Goal: Use online tool/utility: Utilize a website feature to perform a specific function

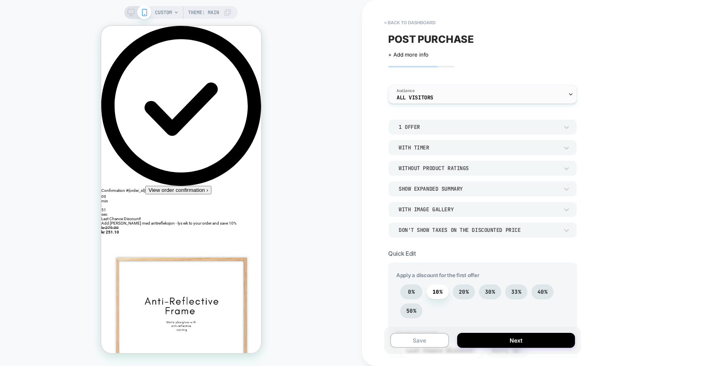
click at [409, 91] on span "Audience" at bounding box center [406, 91] width 18 height 6
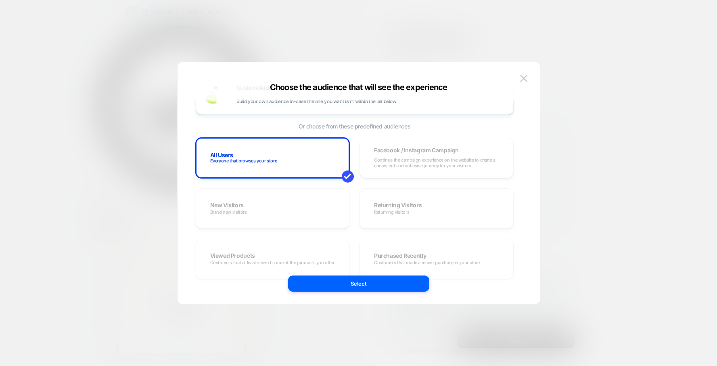
scroll to position [29, 0]
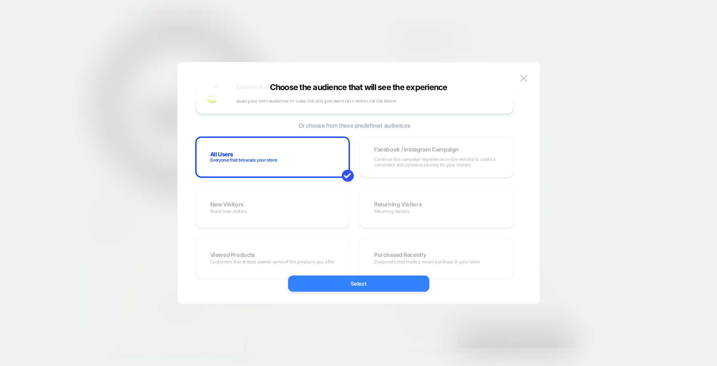
click at [385, 279] on button "Select" at bounding box center [358, 283] width 141 height 16
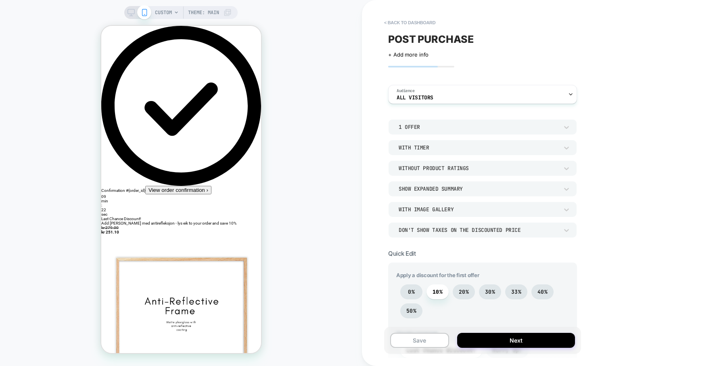
click at [416, 125] on div "1 Offer" at bounding box center [479, 126] width 160 height 7
click at [416, 125] on div at bounding box center [358, 183] width 717 height 366
click at [434, 170] on div "Without Product Ratings" at bounding box center [479, 168] width 160 height 7
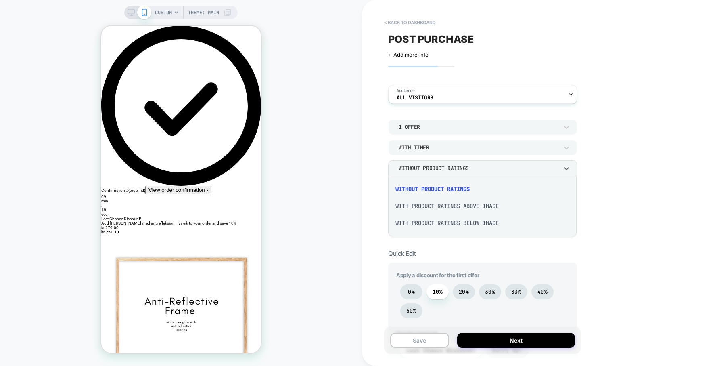
click at [434, 187] on div "Without Product Ratings" at bounding box center [482, 188] width 182 height 17
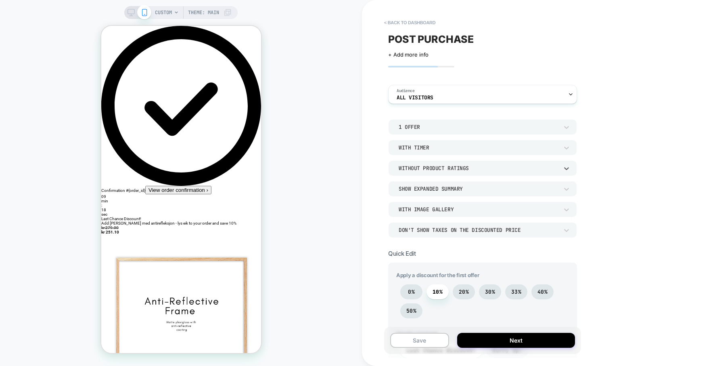
click at [434, 187] on div "Show Expanded Summary" at bounding box center [479, 188] width 160 height 7
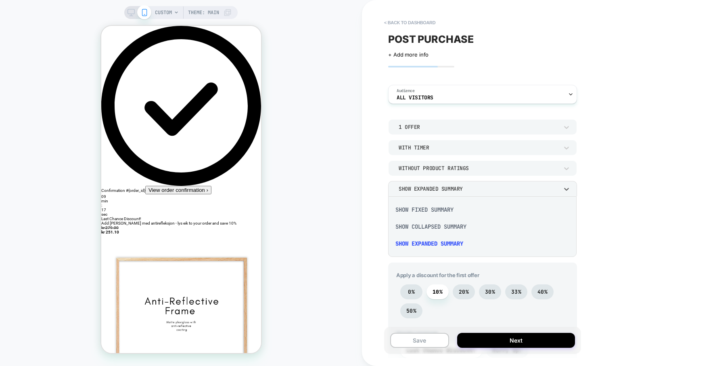
click at [434, 187] on div at bounding box center [358, 183] width 717 height 366
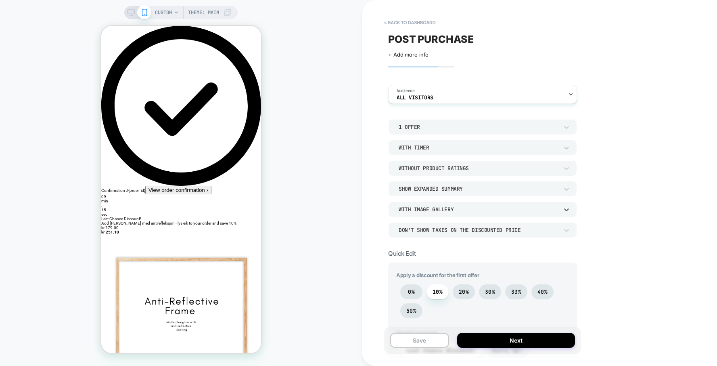
click at [433, 210] on div "With Image Gallery" at bounding box center [479, 209] width 160 height 7
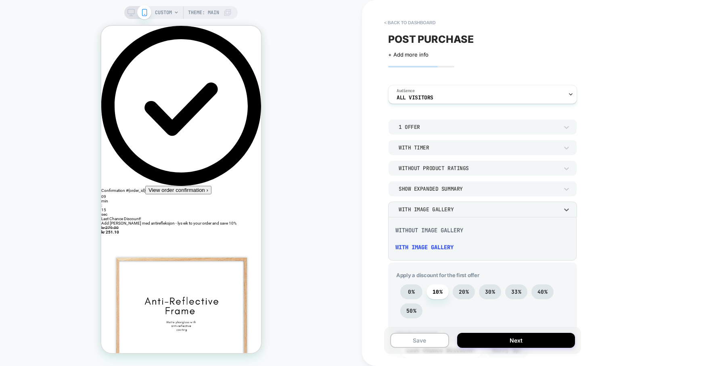
click at [433, 210] on div at bounding box center [358, 183] width 717 height 366
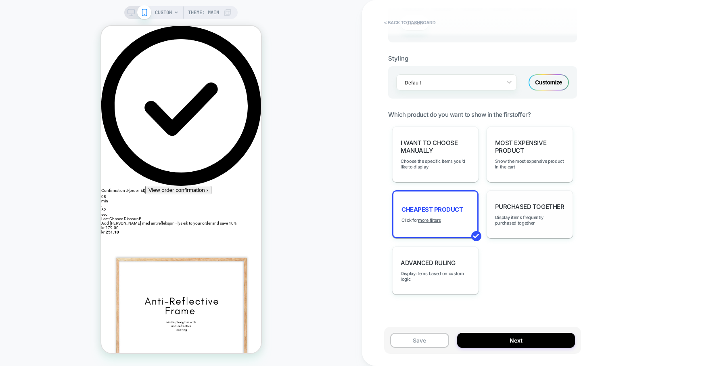
scroll to position [493, 0]
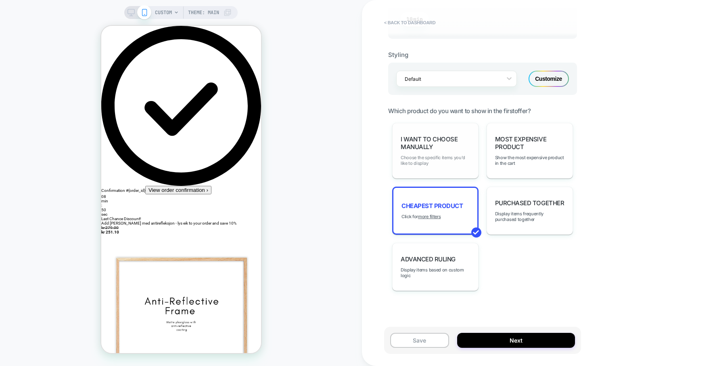
click at [434, 163] on span "Choose the specific items you'd like to display" at bounding box center [435, 160] width 69 height 11
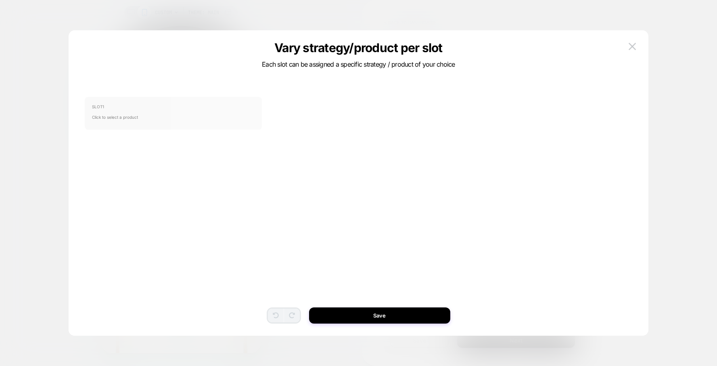
click at [219, 105] on span "SLOT 1" at bounding box center [173, 106] width 163 height 5
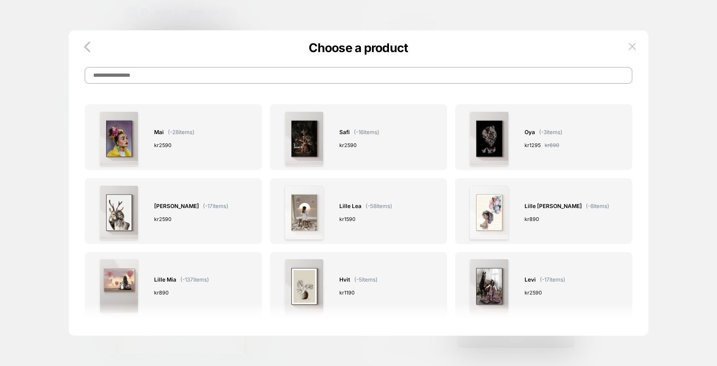
click at [233, 77] on input at bounding box center [358, 75] width 547 height 17
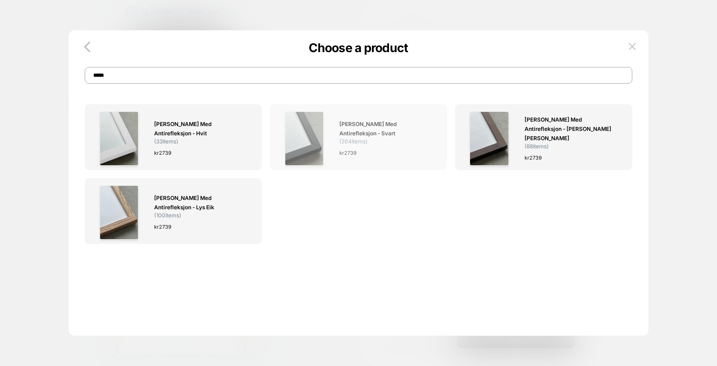
type input "*****"
click at [329, 153] on div at bounding box center [304, 138] width 54 height 54
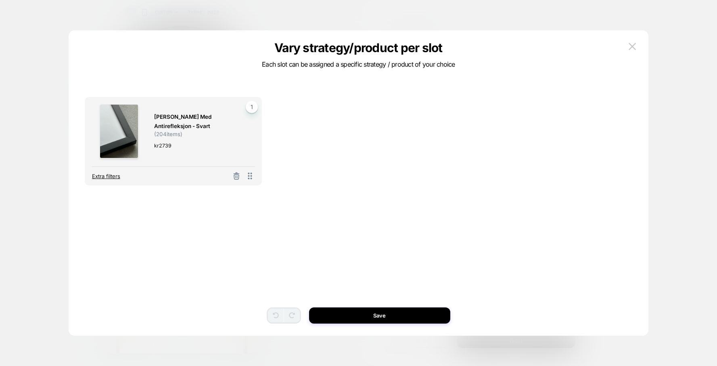
click at [107, 178] on span "Extra filters" at bounding box center [106, 176] width 28 height 6
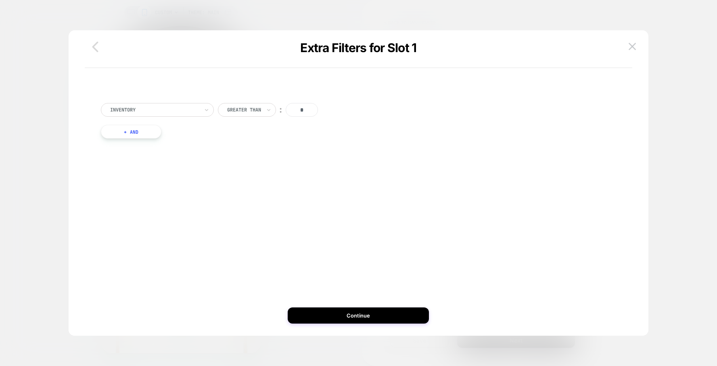
click at [94, 48] on icon "button" at bounding box center [95, 47] width 6 height 10
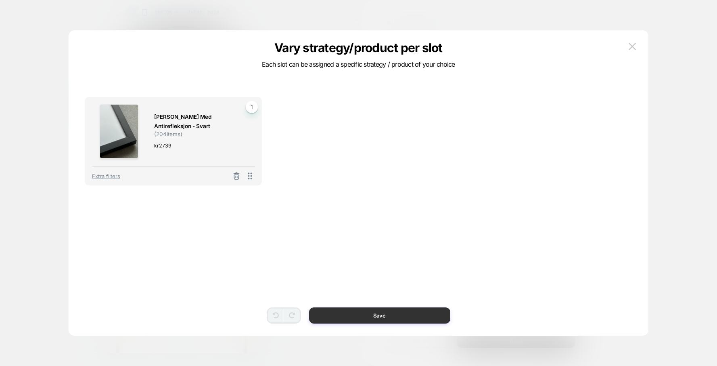
click at [376, 320] on button "Save" at bounding box center [379, 315] width 141 height 16
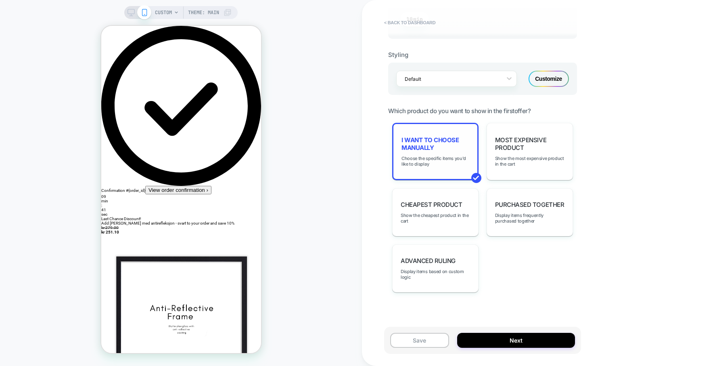
scroll to position [495, 0]
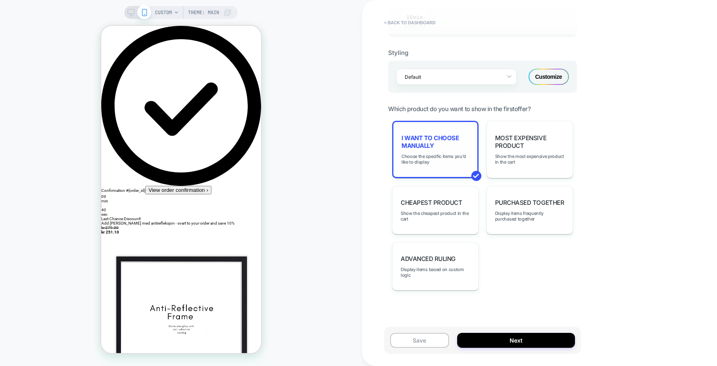
click at [430, 173] on div "I want to choose manually Choose the specific items you'd like to display" at bounding box center [435, 149] width 86 height 57
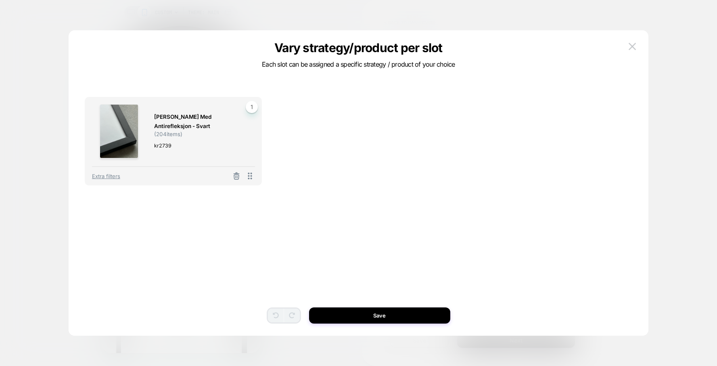
click at [314, 168] on div "[PERSON_NAME] med antirefleksjon - svart ( 204 items) kr 2739 1 Extra filters T…" at bounding box center [358, 151] width 547 height 109
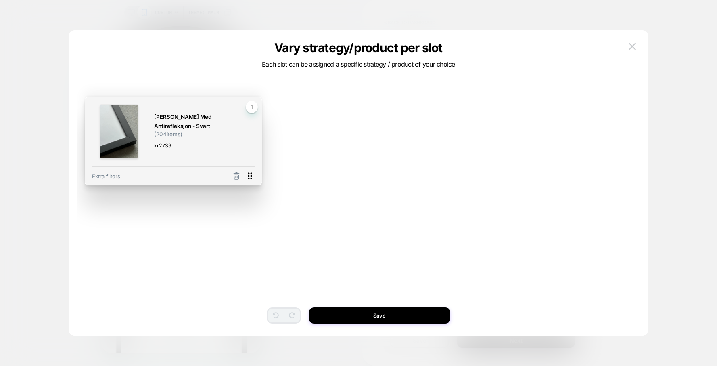
click at [250, 176] on icon at bounding box center [250, 175] width 4 height 7
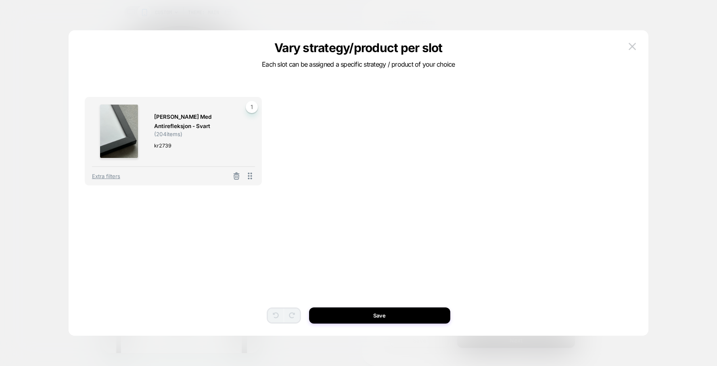
click at [254, 107] on span "1" at bounding box center [252, 107] width 12 height 12
click at [329, 155] on div "[PERSON_NAME] med antirefleksjon - svart ( 204 items) kr 2739 1 Extra filters T…" at bounding box center [358, 151] width 547 height 109
click at [232, 133] on div "[PERSON_NAME] med antirefleksjon - svart ( 204 items) kr 2739" at bounding box center [200, 131] width 92 height 54
click at [364, 316] on button "Save" at bounding box center [379, 315] width 141 height 16
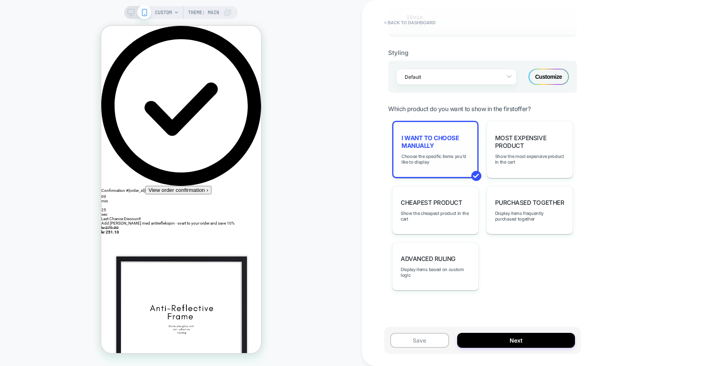
click at [435, 151] on div "I want to choose manually Choose the specific items you'd like to display" at bounding box center [435, 149] width 86 height 57
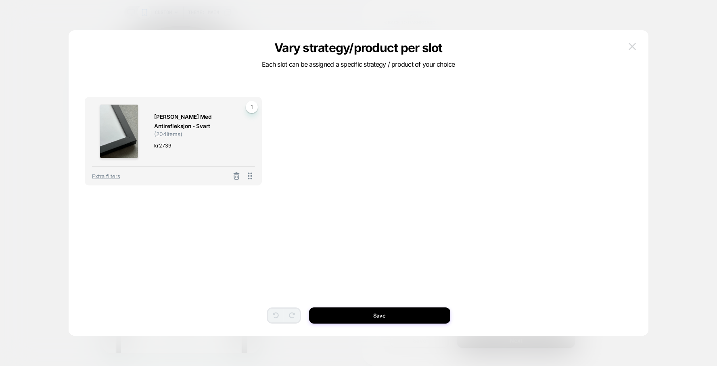
click at [630, 42] on button at bounding box center [632, 46] width 12 height 12
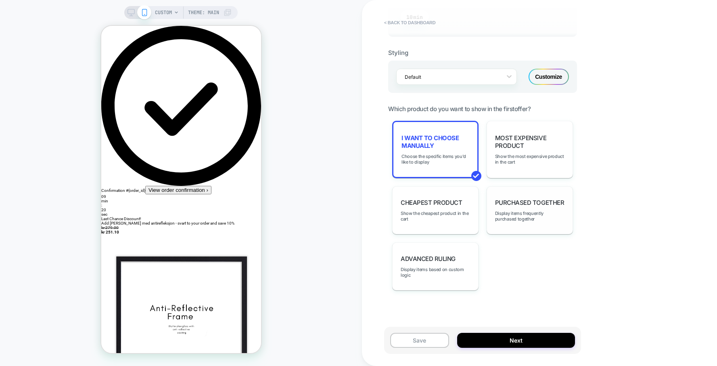
click at [539, 203] on span "Purchased Together" at bounding box center [529, 203] width 69 height 8
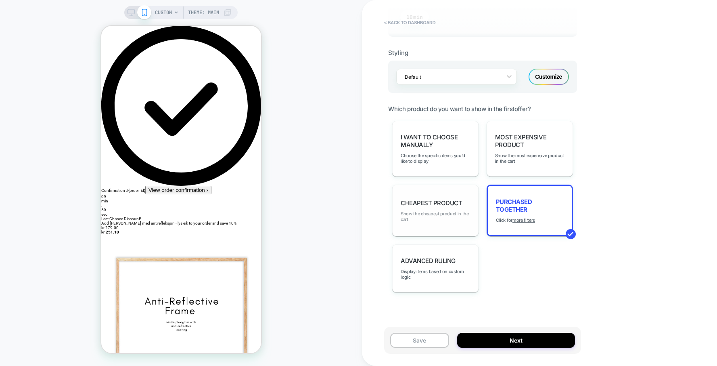
click at [450, 211] on span "Show the cheapest product in the cart" at bounding box center [435, 216] width 69 height 11
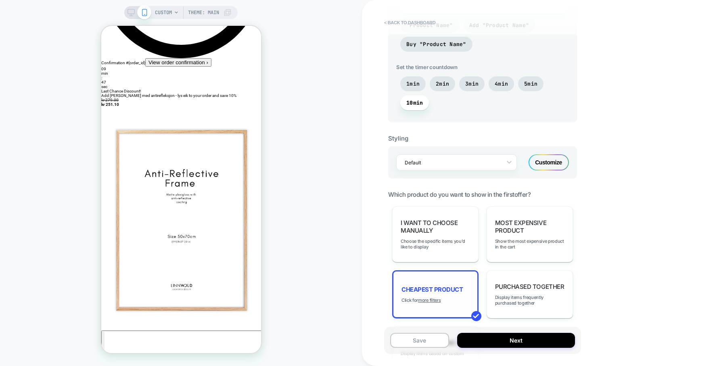
scroll to position [284, 0]
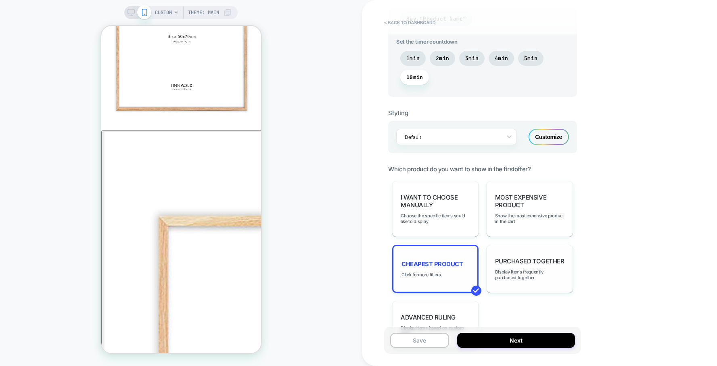
scroll to position [493, 0]
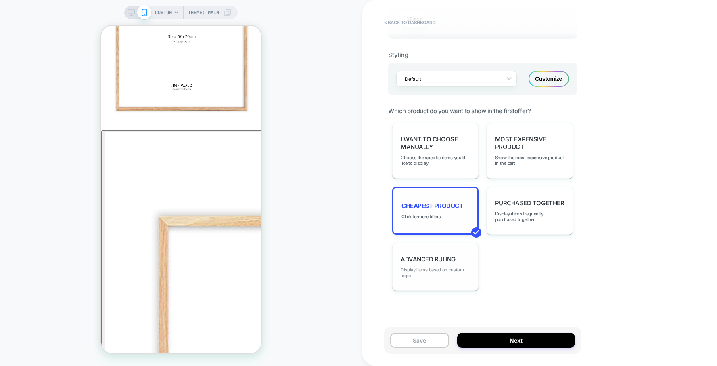
click at [444, 272] on span "Display items based on custom logic" at bounding box center [435, 272] width 69 height 11
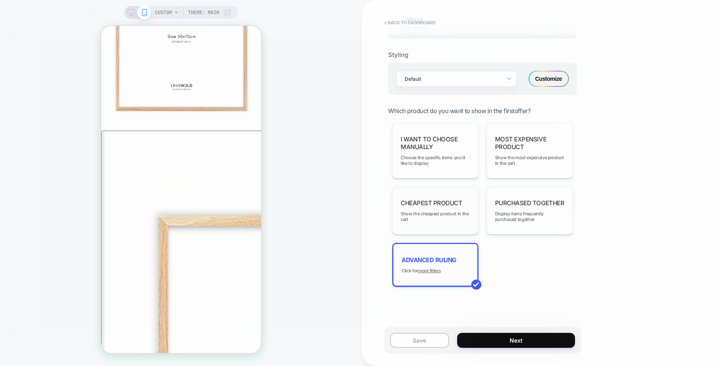
scroll to position [490, 0]
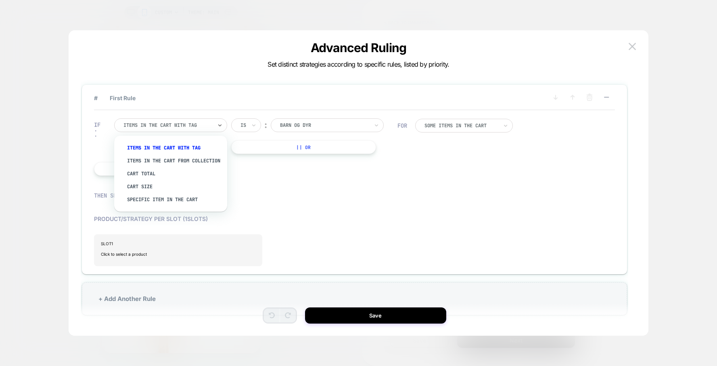
click at [214, 126] on div "Items in the cart with tag" at bounding box center [170, 125] width 113 height 14
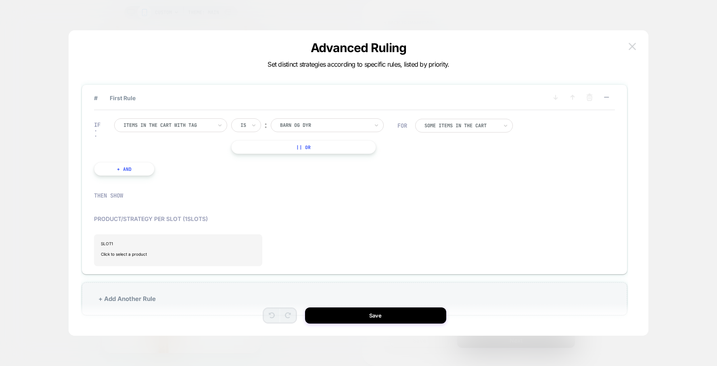
click at [637, 46] on button at bounding box center [632, 46] width 12 height 12
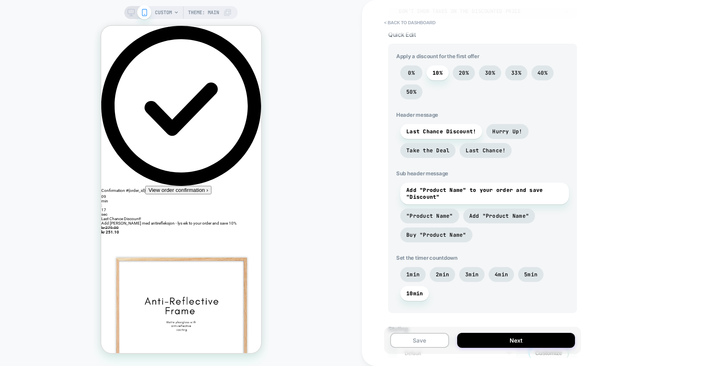
scroll to position [0, 0]
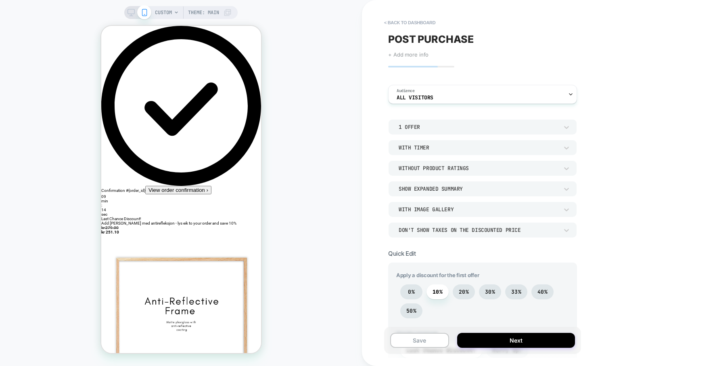
click at [412, 57] on span "+ Add more info" at bounding box center [408, 54] width 40 height 6
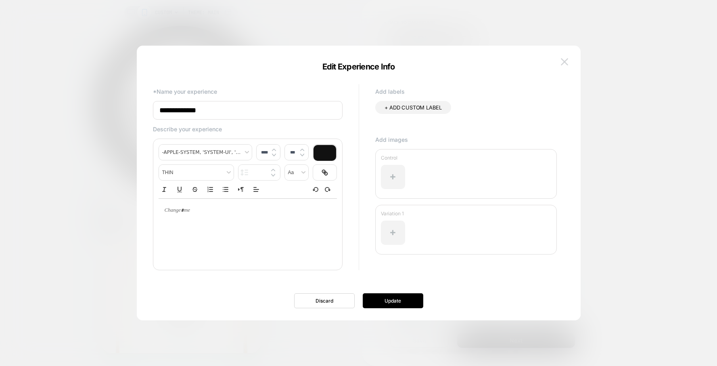
click at [567, 61] on img at bounding box center [564, 61] width 7 height 7
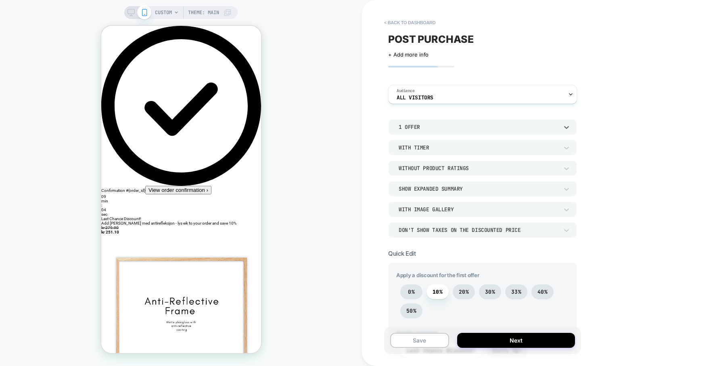
click at [511, 132] on div "1 Offer" at bounding box center [482, 126] width 189 height 15
click at [512, 130] on div at bounding box center [358, 183] width 717 height 366
click at [508, 147] on div "With Timer" at bounding box center [479, 147] width 160 height 7
click at [508, 147] on div at bounding box center [358, 183] width 717 height 366
click at [508, 128] on div "1 Offer" at bounding box center [479, 126] width 160 height 7
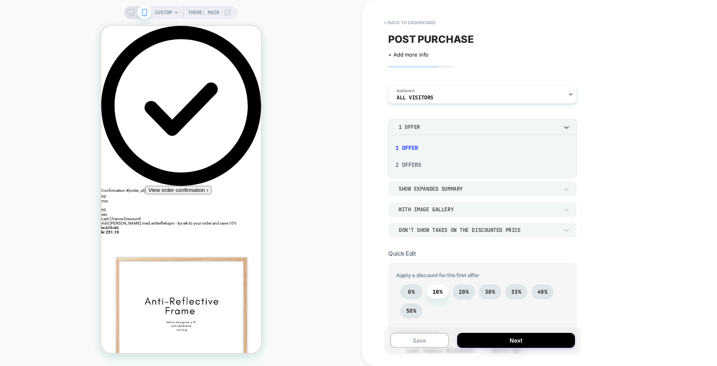
click at [492, 162] on div "2 Offers" at bounding box center [482, 164] width 182 height 17
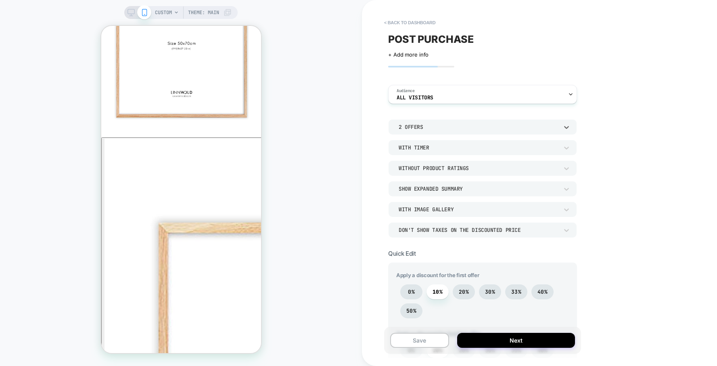
scroll to position [327, 0]
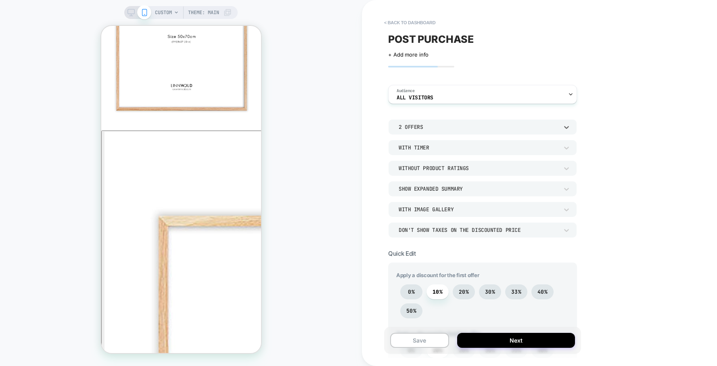
click at [426, 133] on div "2 Offers" at bounding box center [482, 126] width 189 height 15
click at [426, 151] on div "1 Offer" at bounding box center [482, 147] width 182 height 17
click at [431, 130] on div "1 Offer" at bounding box center [479, 126] width 160 height 7
click at [425, 170] on div "2 Offers" at bounding box center [482, 164] width 182 height 17
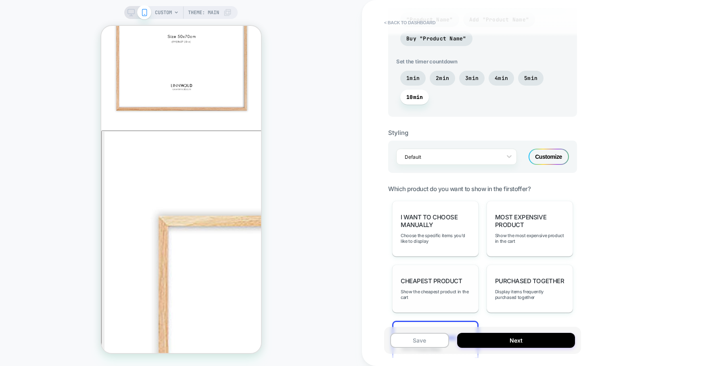
scroll to position [481, 0]
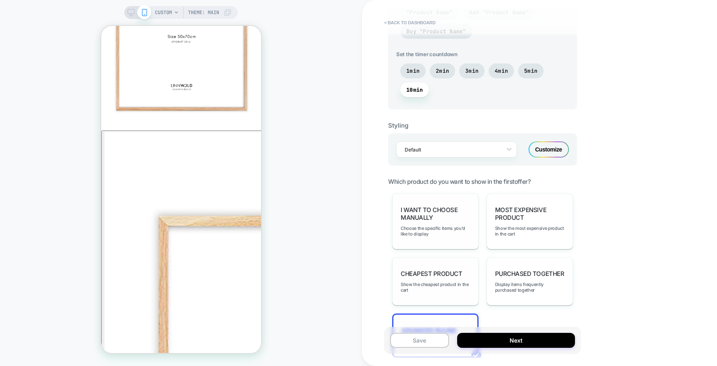
click at [452, 218] on span "I want to choose manually" at bounding box center [435, 213] width 69 height 15
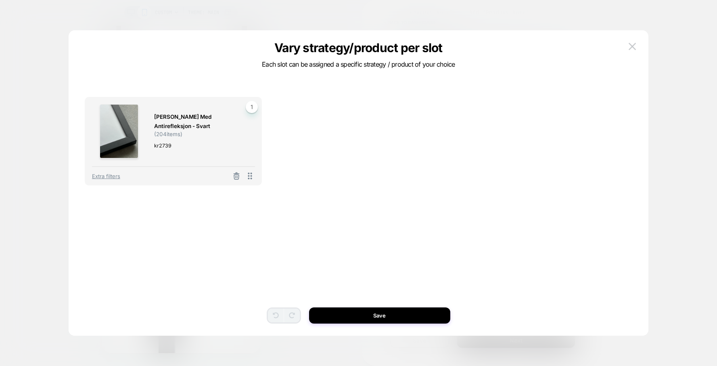
click at [272, 178] on div "[PERSON_NAME] med antirefleksjon - svart ( 204 items) kr 2739 1 Extra filters T…" at bounding box center [358, 151] width 547 height 109
click at [634, 46] on img at bounding box center [632, 46] width 7 height 7
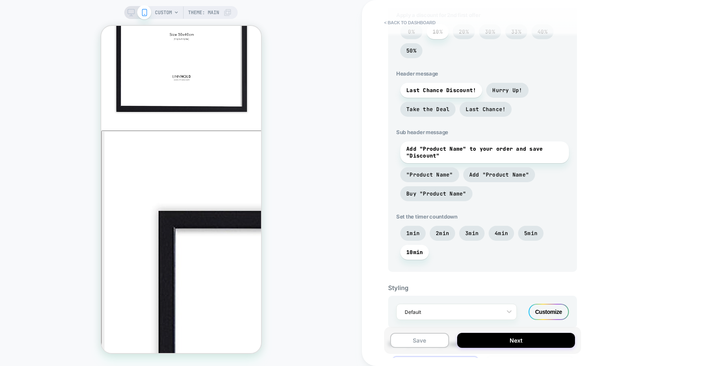
scroll to position [268, 0]
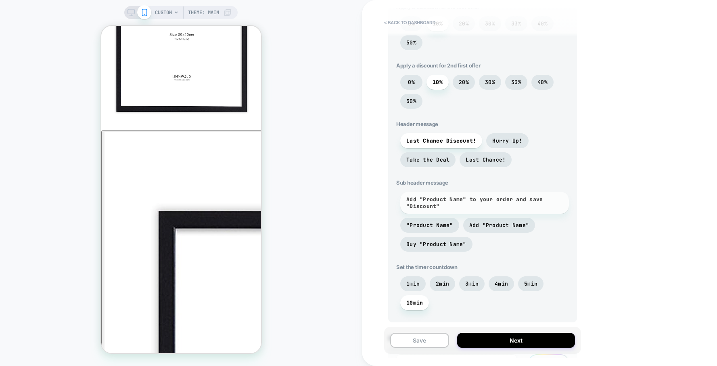
click at [409, 197] on span "Add "Product Name" to your order and save "Discount"" at bounding box center [484, 203] width 157 height 14
click at [442, 203] on span "Add "Product Name" to your order and save "Discount"" at bounding box center [484, 203] width 157 height 14
click at [412, 201] on span "Add "Product Name" to your order and save "Discount"" at bounding box center [484, 203] width 157 height 14
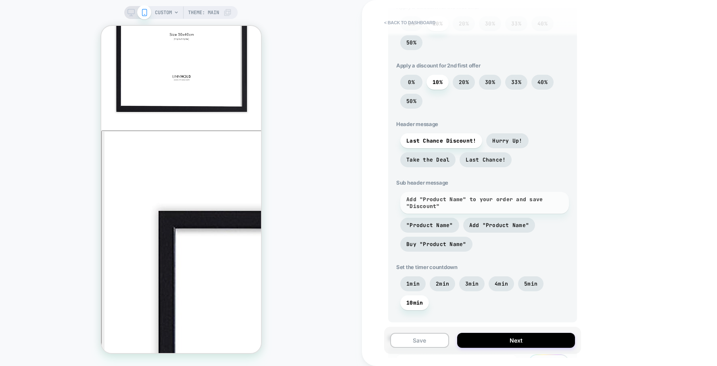
click at [412, 201] on span "Add "Product Name" to your order and save "Discount"" at bounding box center [484, 203] width 157 height 14
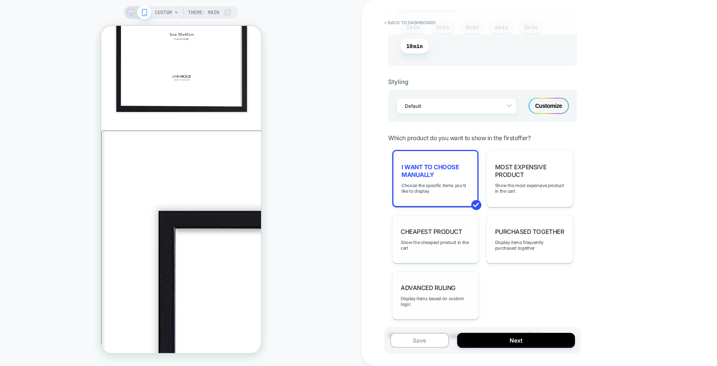
scroll to position [417, 0]
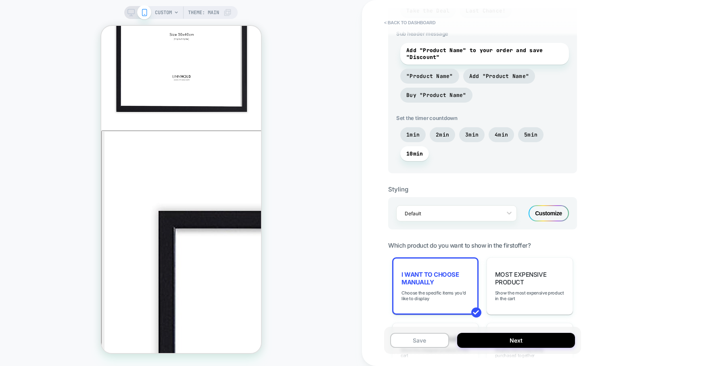
click at [544, 217] on div "Customize" at bounding box center [549, 213] width 40 height 16
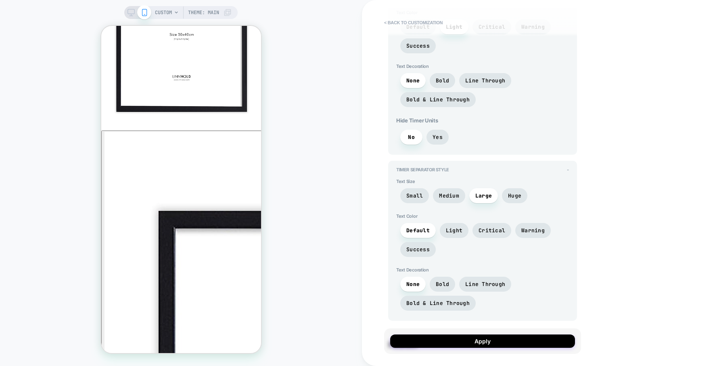
scroll to position [0, 0]
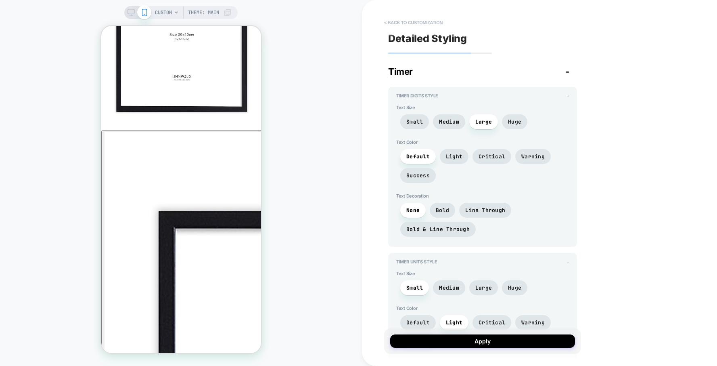
click at [404, 19] on button "< Back to customization" at bounding box center [413, 22] width 67 height 13
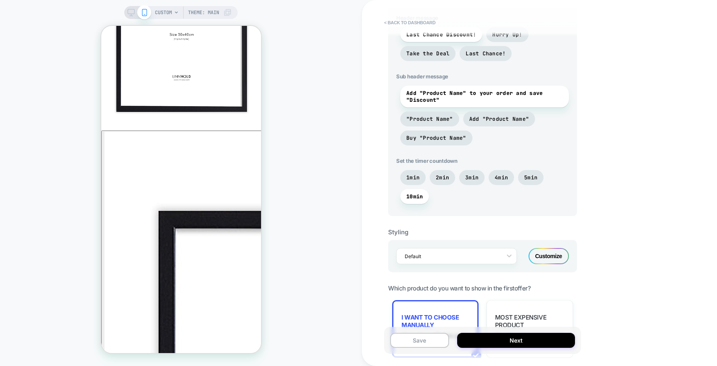
scroll to position [474, 0]
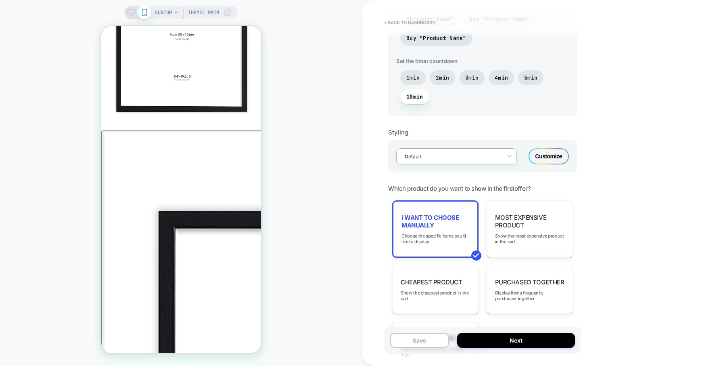
click at [475, 150] on div "Default" at bounding box center [456, 156] width 121 height 16
click at [536, 132] on div "Styling" at bounding box center [482, 132] width 189 height 8
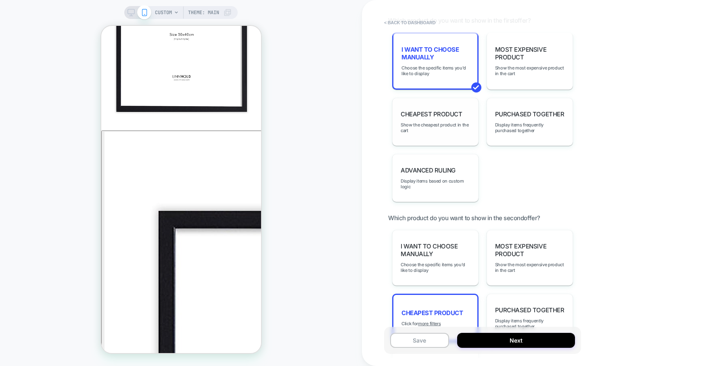
scroll to position [744, 0]
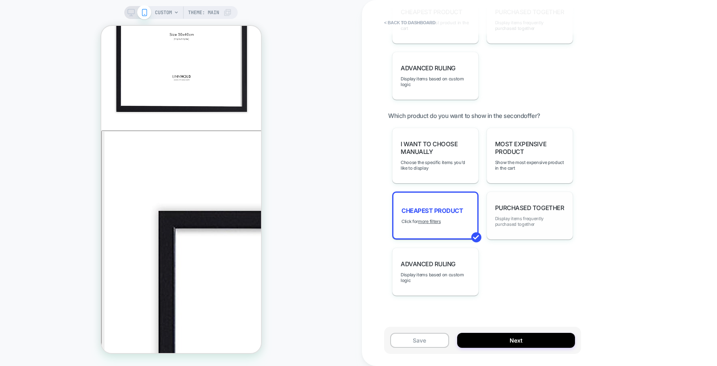
click at [514, 216] on span "Display items frequently purchased together" at bounding box center [529, 221] width 69 height 11
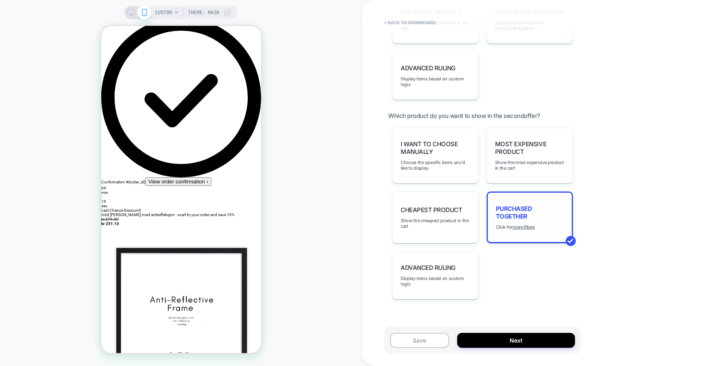
scroll to position [0, 0]
